Goal: Task Accomplishment & Management: Manage account settings

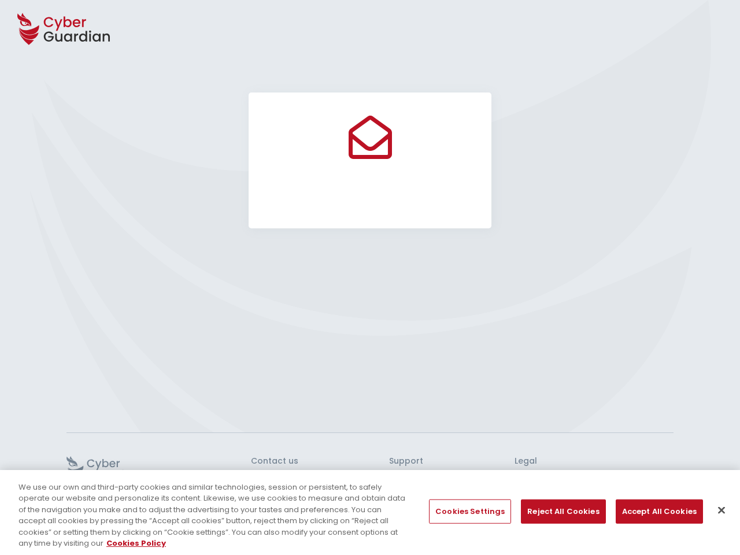
select select "English"
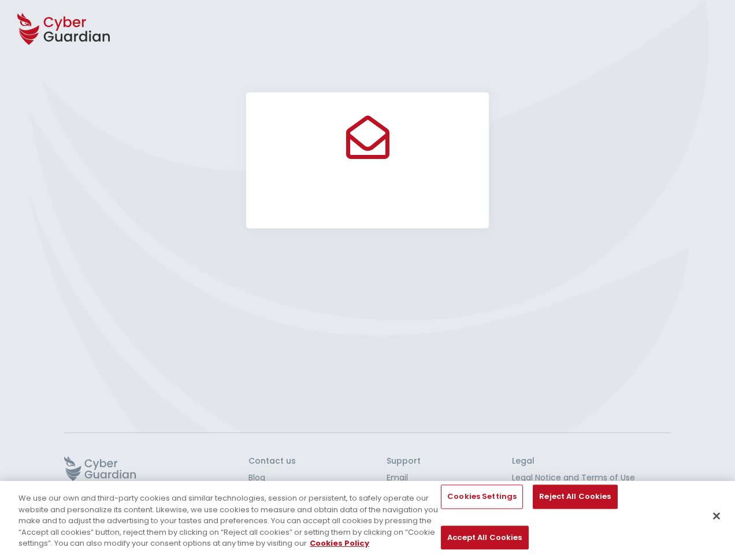
click at [368, 277] on div at bounding box center [367, 244] width 735 height 305
click at [64, 29] on icon at bounding box center [63, 29] width 92 height 40
click at [100, 468] on icon at bounding box center [100, 468] width 72 height 25
click at [469, 509] on button "Cookies Settings" at bounding box center [482, 497] width 82 height 24
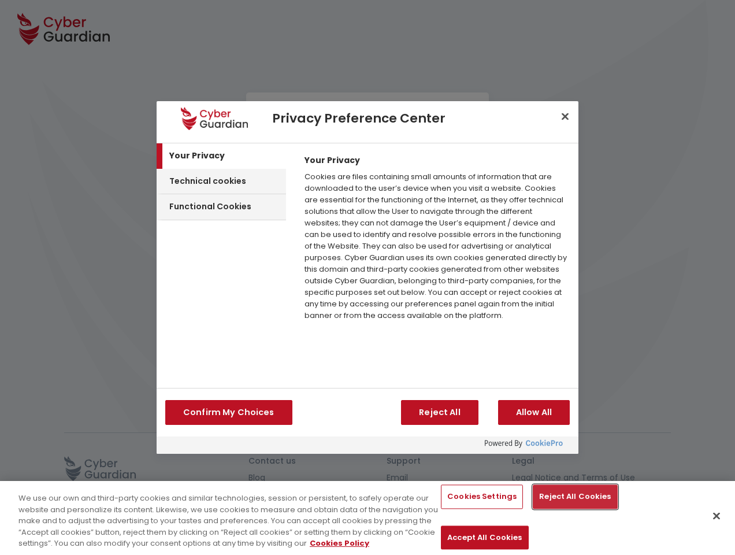
click at [558, 509] on button "Reject All Cookies" at bounding box center [575, 497] width 84 height 24
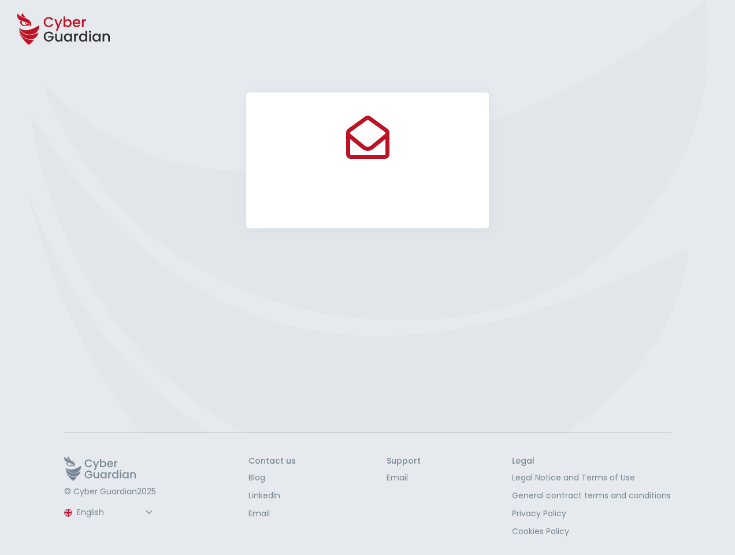
click at [528, 525] on button "Accept All Cookies" at bounding box center [484, 537] width 87 height 24
click at [717, 510] on button "Close" at bounding box center [716, 515] width 25 height 25
